Goal: Register for event/course

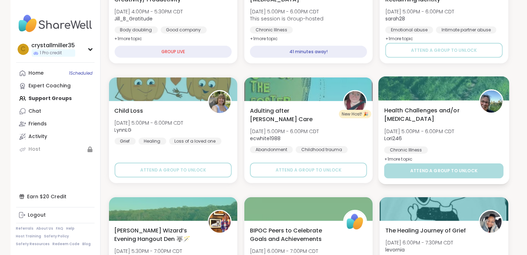
scroll to position [246, 0]
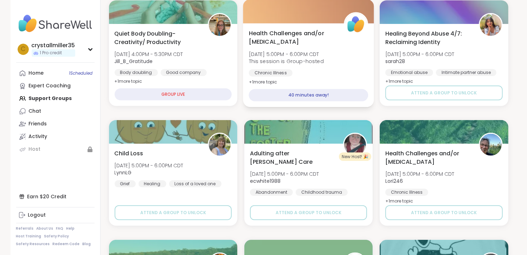
click at [312, 94] on div "40 minutes away!" at bounding box center [309, 95] width 120 height 12
click at [315, 96] on div "40 minutes away!" at bounding box center [309, 95] width 120 height 12
click at [273, 94] on div "40 minutes away!" at bounding box center [309, 95] width 120 height 12
click at [339, 54] on div "Health Challenges and/or [MEDICAL_DATA] [DATE] 5:00PM - 6:00PM CDT This session…" at bounding box center [309, 57] width 120 height 57
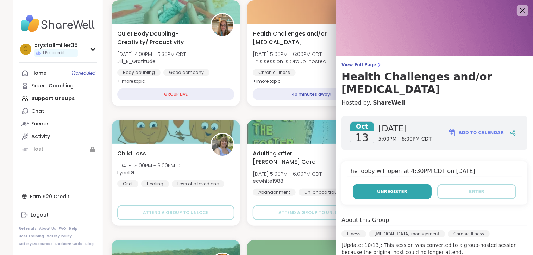
click at [385, 192] on span "Unregister" at bounding box center [392, 191] width 30 height 6
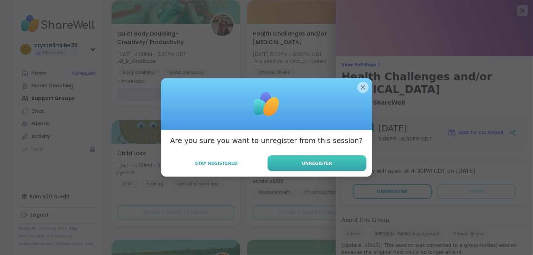
click at [320, 168] on button "Unregister" at bounding box center [316, 163] width 99 height 16
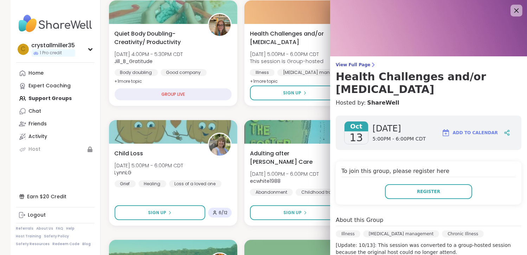
click at [512, 11] on icon at bounding box center [516, 10] width 9 height 9
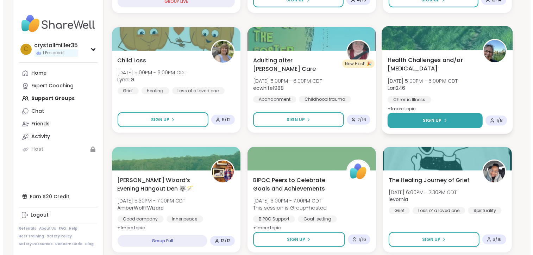
scroll to position [352, 0]
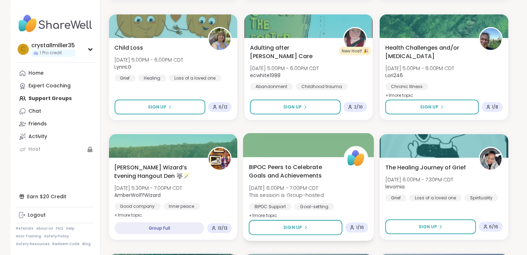
click at [340, 185] on div "BIPOC Peers to Celebrate Goals and Achievements [DATE] 6:00PM - 7:00PM CDT This…" at bounding box center [309, 191] width 120 height 57
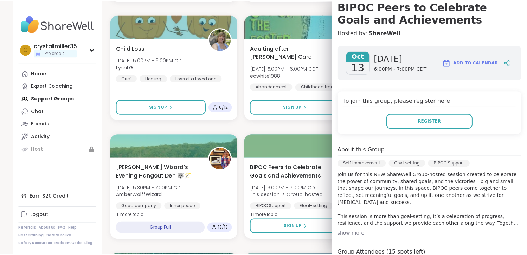
scroll to position [106, 0]
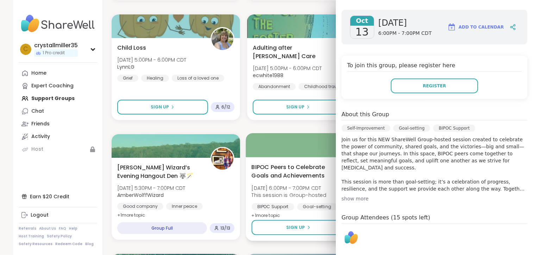
click at [311, 152] on div at bounding box center [311, 145] width 131 height 24
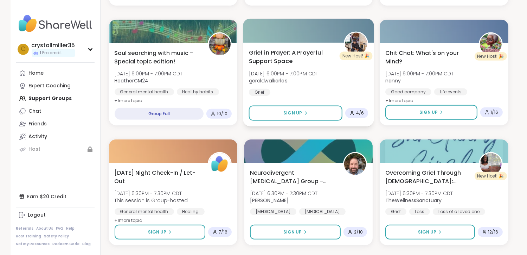
scroll to position [598, 0]
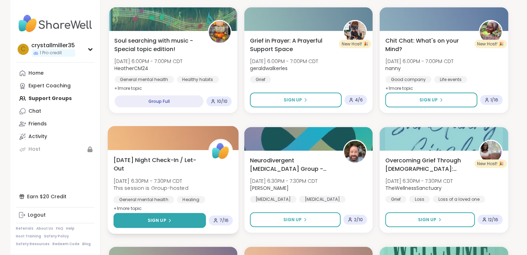
click at [141, 224] on button "Sign Up" at bounding box center [159, 220] width 93 height 15
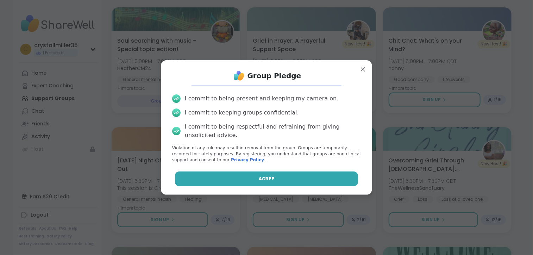
click at [198, 183] on button "Agree" at bounding box center [266, 178] width 183 height 15
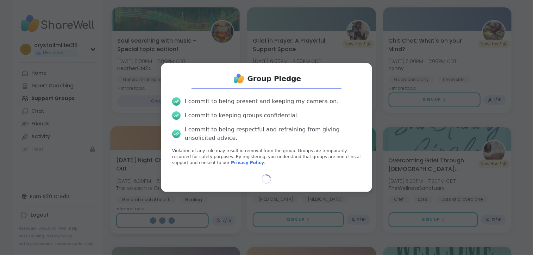
select select "**"
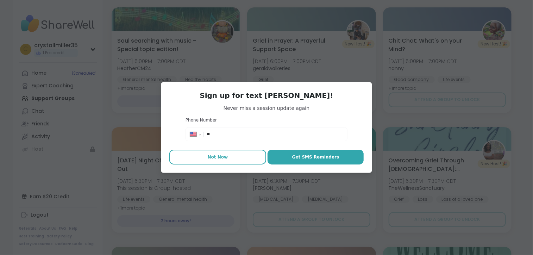
click at [210, 156] on span "Not Now" at bounding box center [218, 157] width 20 height 6
type textarea "*"
